Goal: Transaction & Acquisition: Purchase product/service

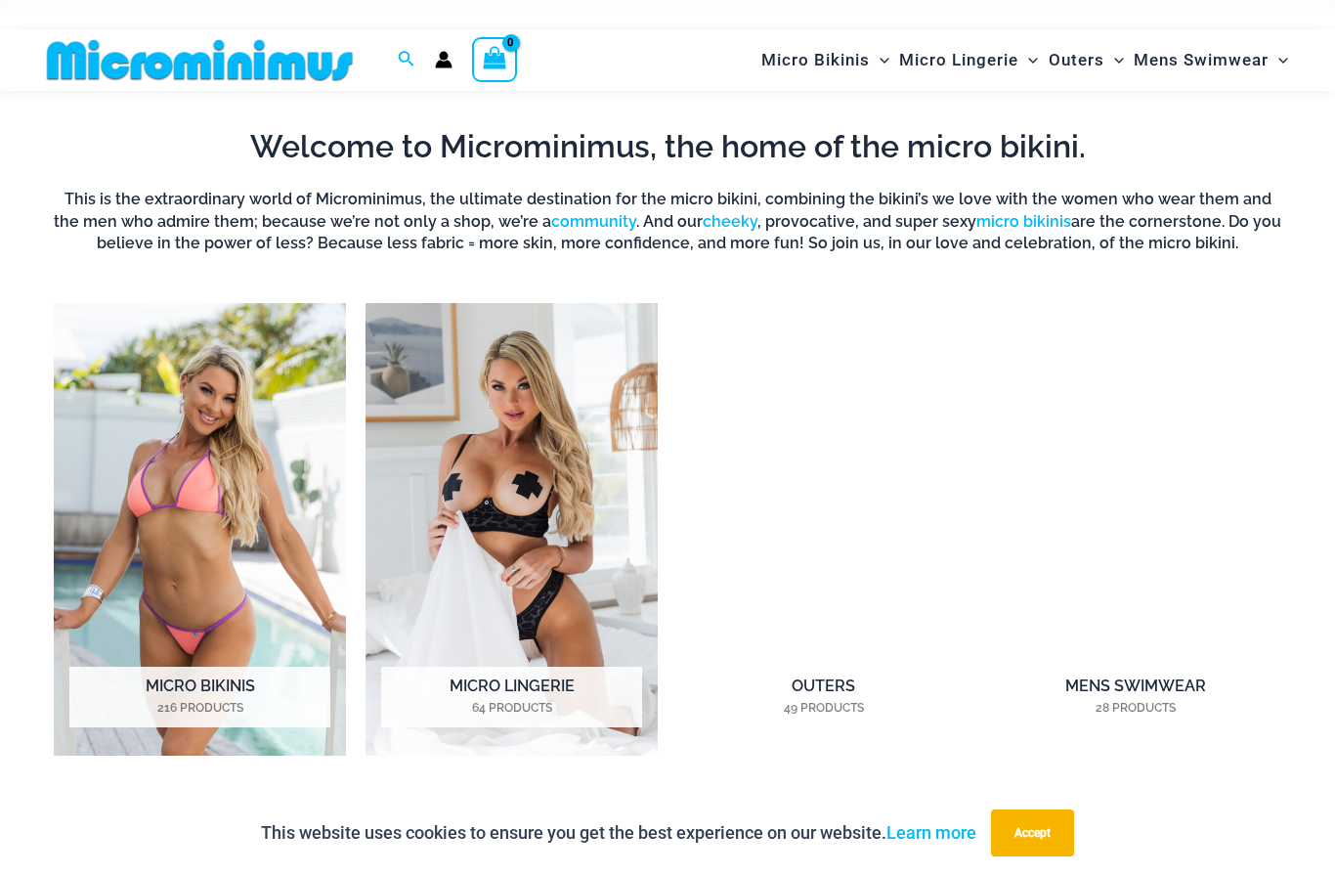
scroll to position [1200, 0]
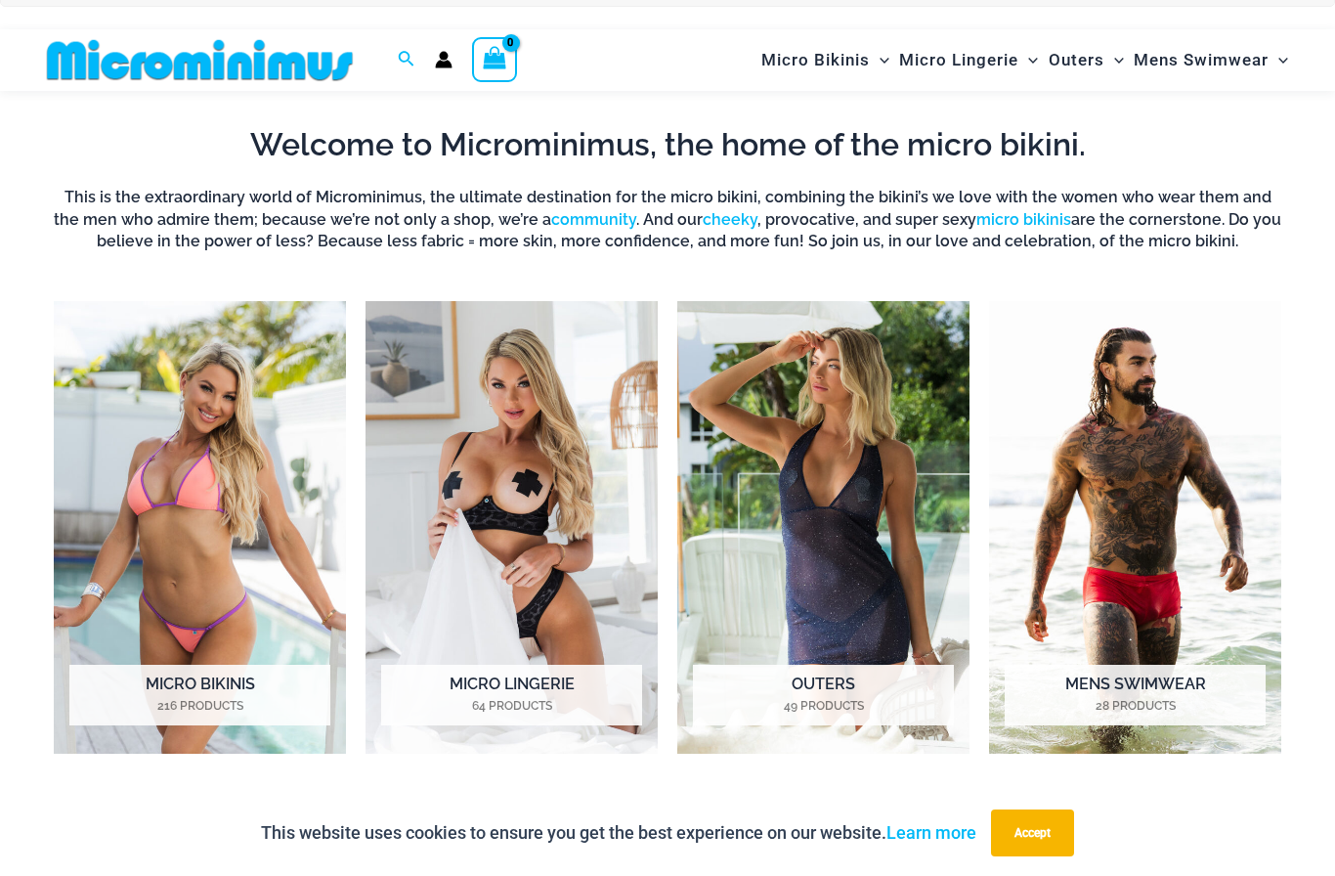
click at [182, 706] on mark "216 Products" at bounding box center [199, 706] width 261 height 18
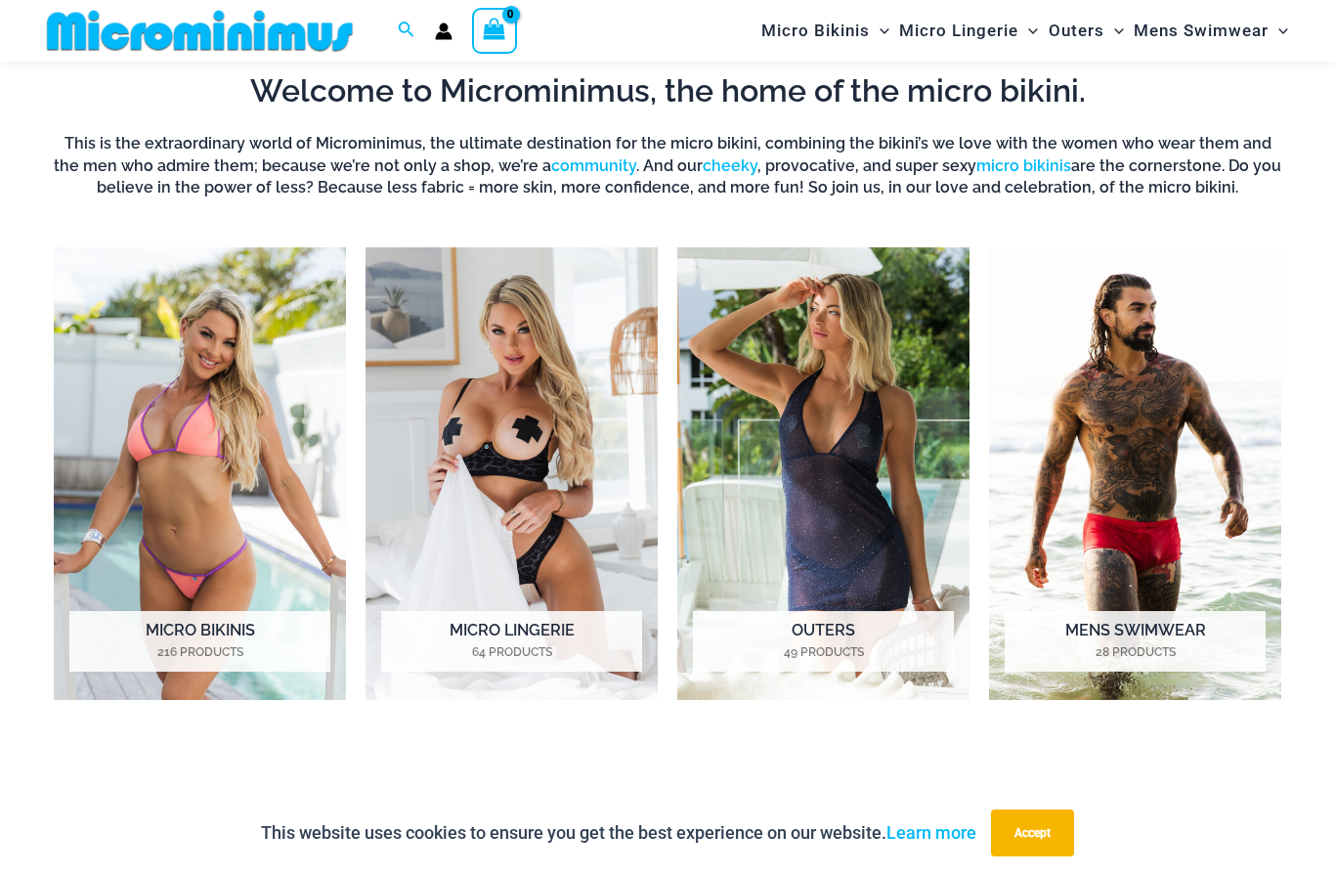
scroll to position [1269, 0]
click at [798, 462] on img "Visit product category Outers" at bounding box center [823, 473] width 292 height 452
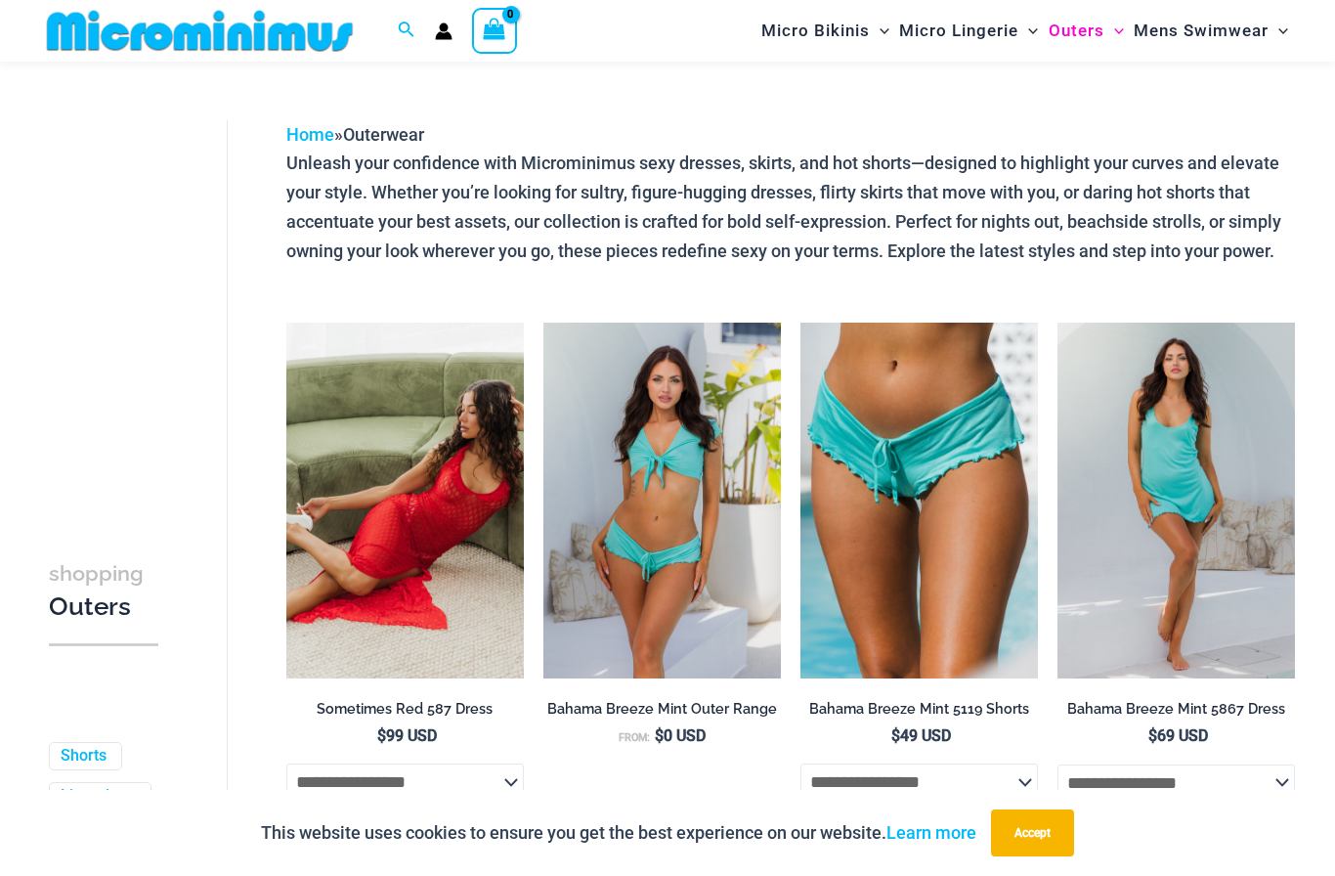
scroll to position [42, 0]
click at [623, 169] on p "Unleash your confidence with Microminimus sexy dresses, skirts, and hot shorts—…" at bounding box center [790, 206] width 1009 height 116
